Goal: Obtain resource: Download file/media

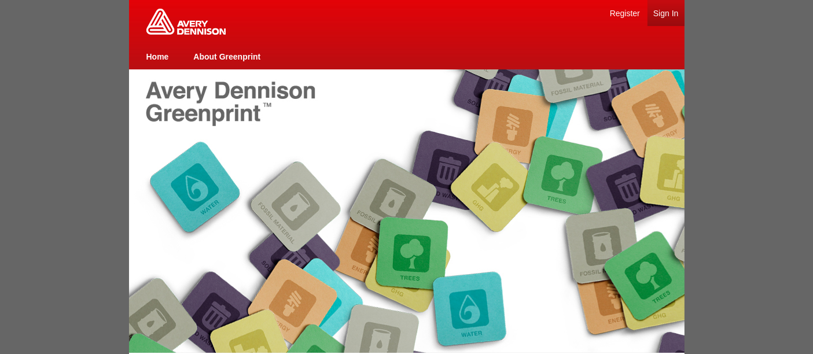
click at [664, 11] on link "Sign In" at bounding box center [665, 13] width 25 height 9
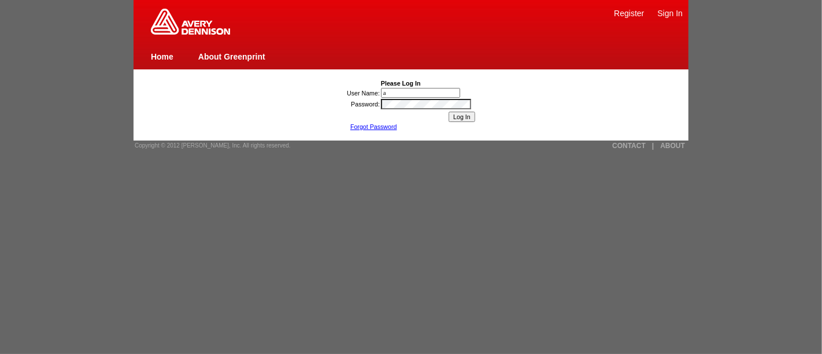
type input "[PERSON_NAME][EMAIL_ADDRESS][DOMAIN_NAME]"
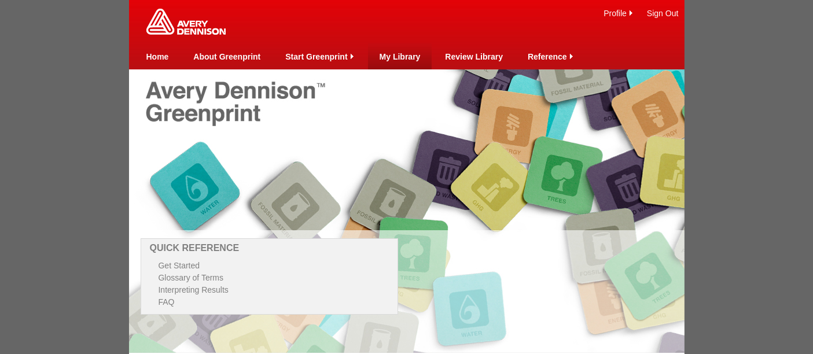
click at [404, 54] on link "My Library" at bounding box center [399, 56] width 41 height 9
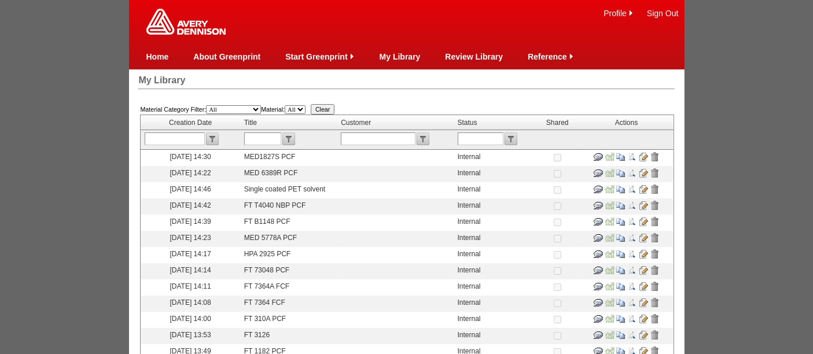
click at [272, 139] on input "text" at bounding box center [262, 138] width 37 height 13
type input "08545"
click at [292, 140] on input "submit" at bounding box center [288, 138] width 13 height 13
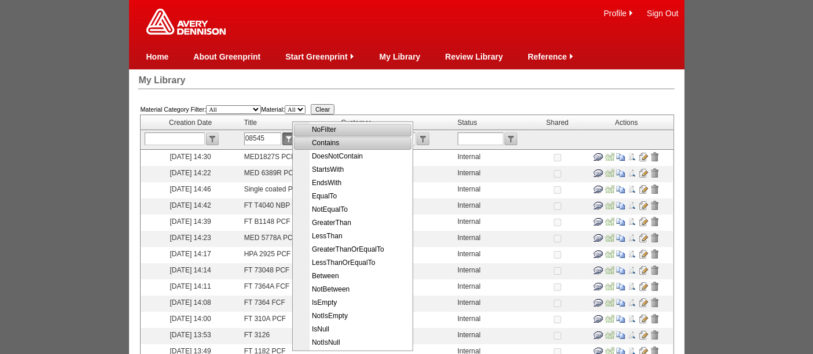
click at [320, 141] on span "Contains" at bounding box center [354, 142] width 116 height 13
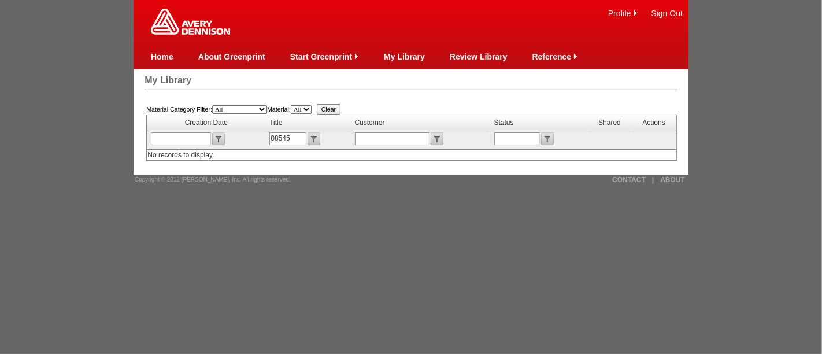
click at [290, 136] on input "08545" at bounding box center [288, 138] width 37 height 13
type input "08546"
click at [315, 139] on input "submit" at bounding box center [314, 138] width 13 height 13
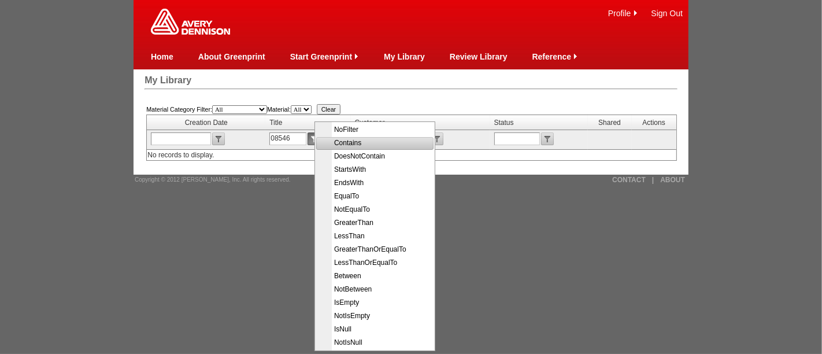
click at [355, 145] on span "Contains" at bounding box center [376, 142] width 116 height 13
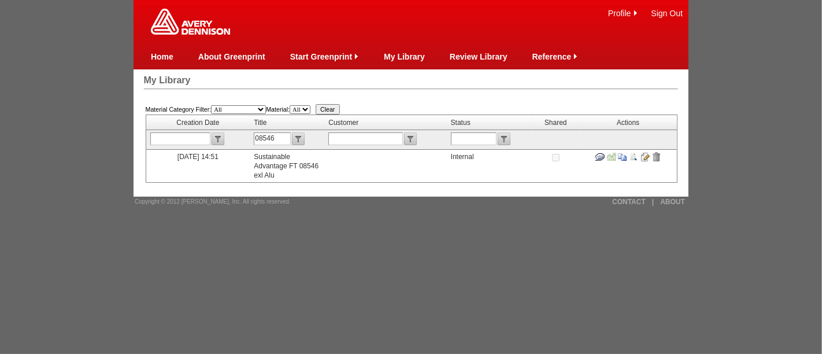
click at [645, 155] on input "image" at bounding box center [645, 156] width 9 height 9
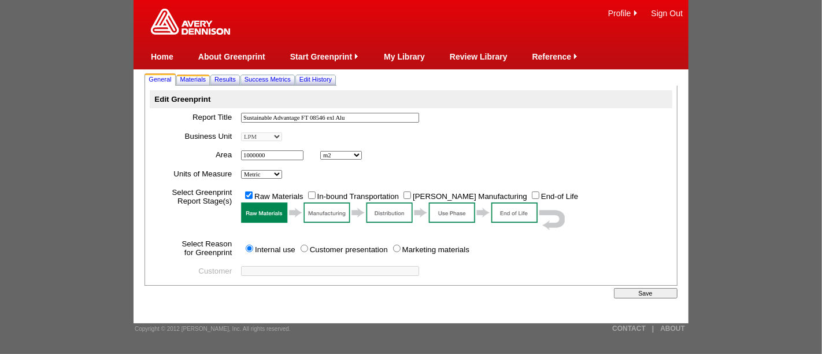
click at [195, 78] on span "Materials" at bounding box center [193, 79] width 26 height 7
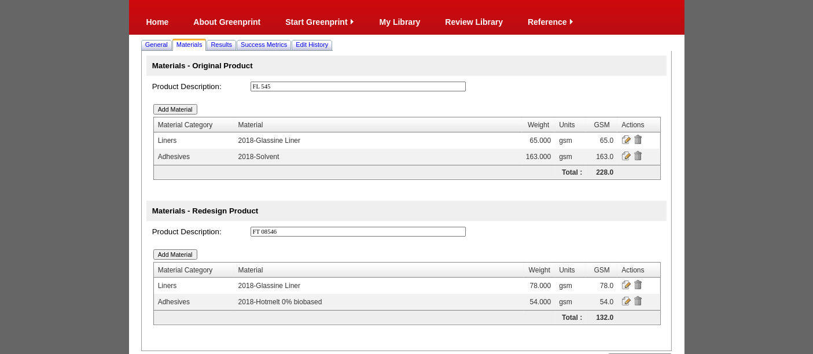
scroll to position [32, 0]
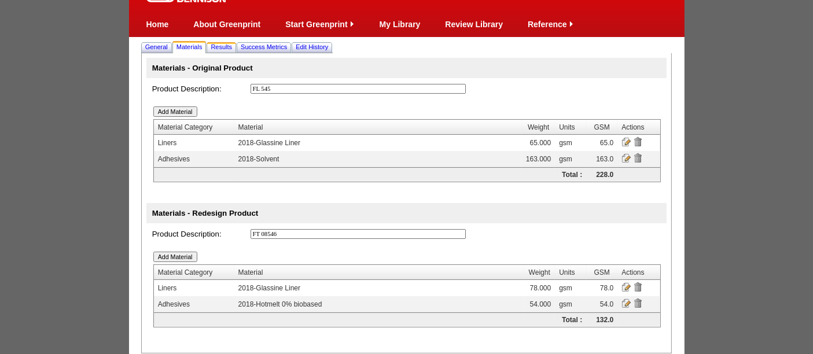
click at [222, 42] on link "Results" at bounding box center [221, 47] width 26 height 12
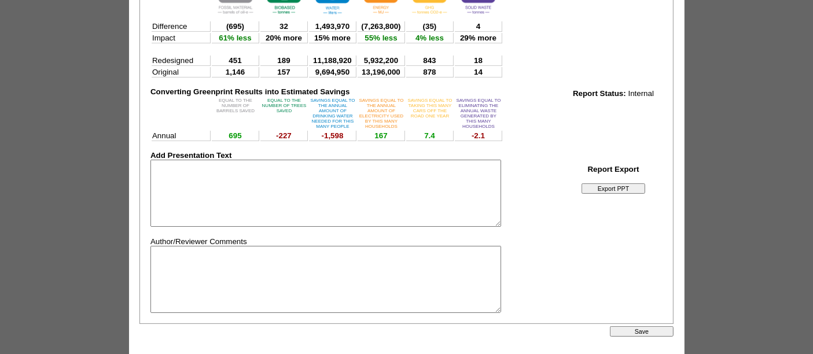
scroll to position [274, 0]
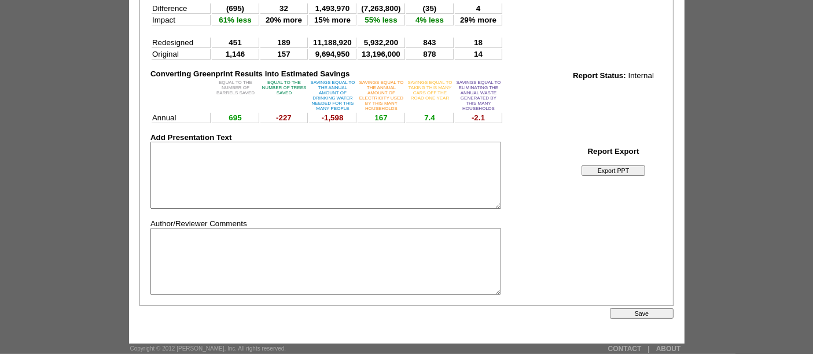
click at [611, 165] on input "Export PPT" at bounding box center [613, 170] width 64 height 10
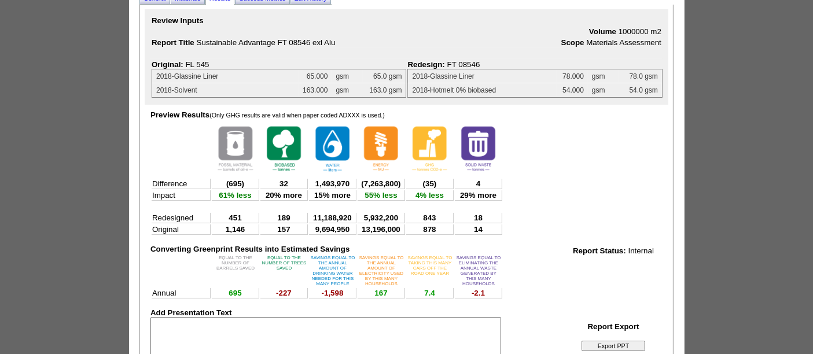
scroll to position [79, 0]
